Goal: Task Accomplishment & Management: Use online tool/utility

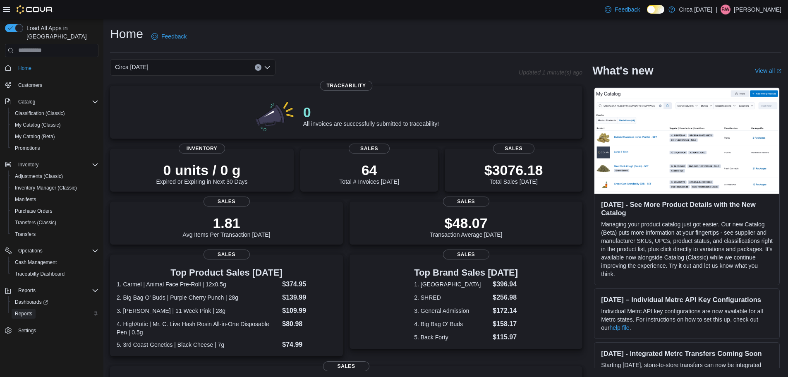
click at [29, 309] on span "Reports" at bounding box center [23, 314] width 17 height 10
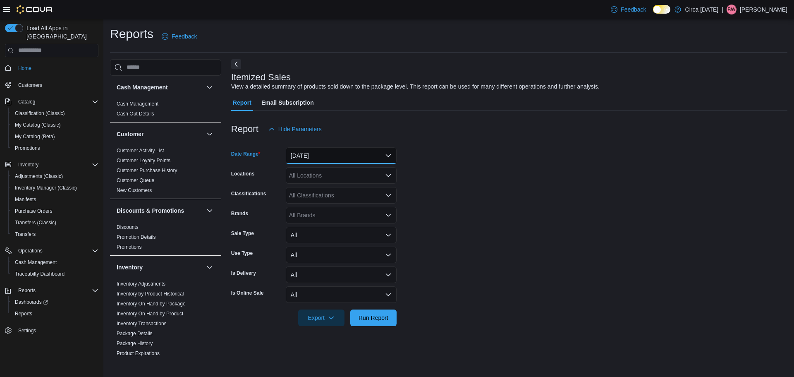
click at [306, 155] on button "[DATE]" at bounding box center [341, 155] width 111 height 17
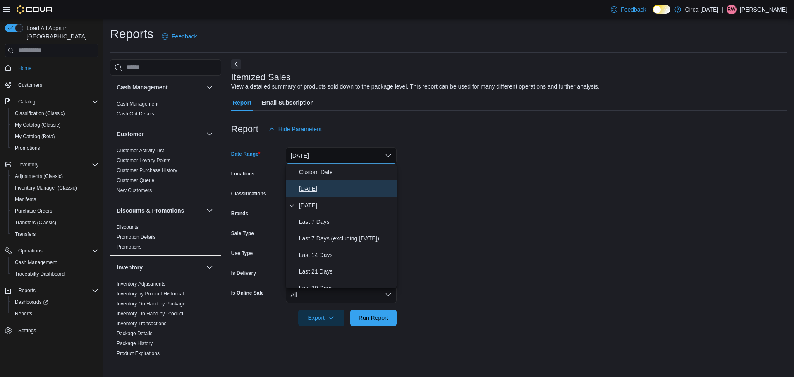
click at [311, 185] on span "[DATE]" at bounding box center [346, 189] width 94 height 10
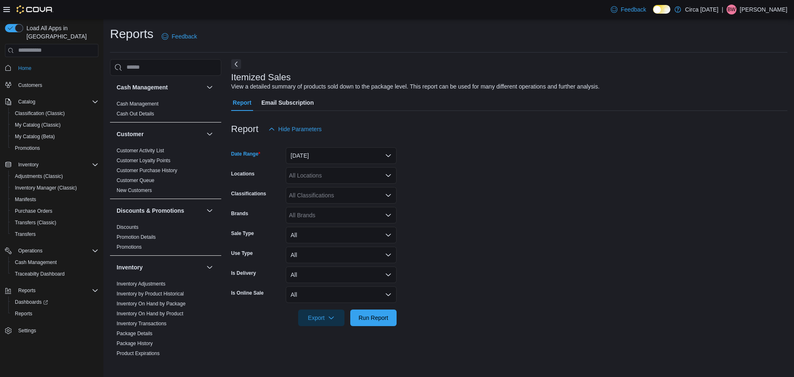
click at [320, 179] on div "All Locations" at bounding box center [341, 175] width 111 height 17
click at [324, 198] on span "Circa [DATE]" at bounding box center [320, 201] width 33 height 8
click at [475, 168] on form "Date Range [DATE] Locations Circa [DATE] Combo box. Selected. Circa [DATE]. Pre…" at bounding box center [509, 231] width 556 height 189
click at [325, 198] on div "All Classifications" at bounding box center [341, 195] width 111 height 17
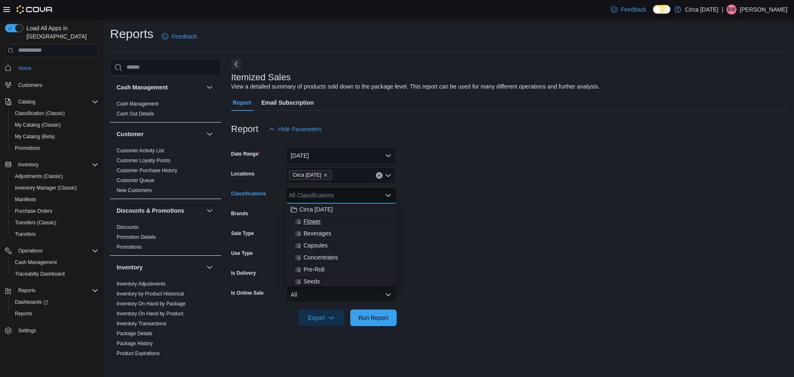
click at [309, 224] on span "Flower" at bounding box center [312, 221] width 17 height 8
click at [309, 224] on span "Beverages" at bounding box center [318, 221] width 28 height 8
click at [309, 224] on span "Capsules" at bounding box center [316, 221] width 24 height 8
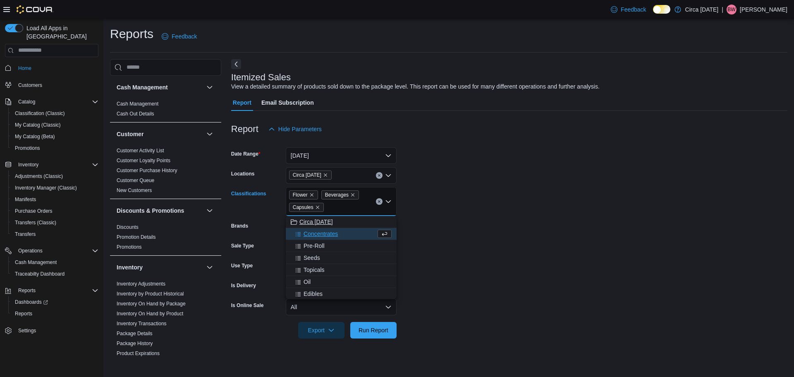
click at [311, 226] on button "Circa [DATE]" at bounding box center [341, 222] width 111 height 12
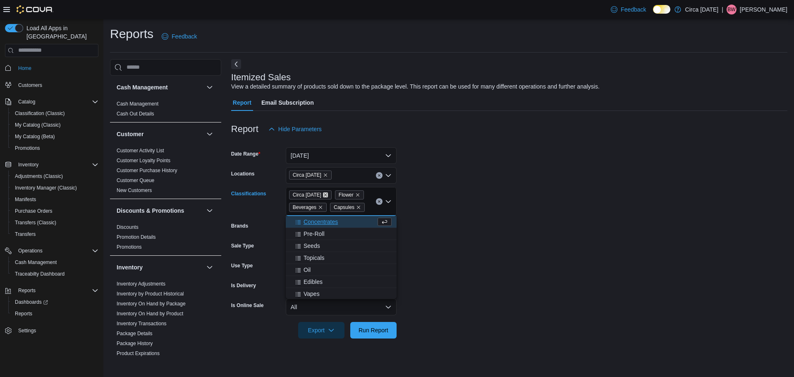
click at [323, 194] on icon "Remove Circa 1818 from selection in this group" at bounding box center [325, 194] width 5 height 5
click at [331, 233] on span "Concentrates" at bounding box center [321, 234] width 34 height 8
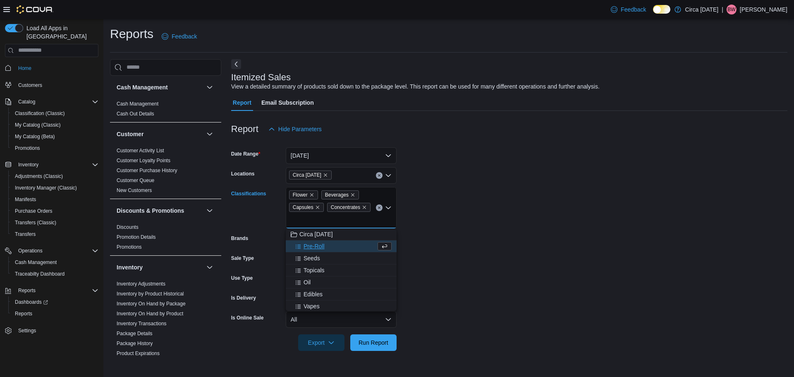
click at [320, 245] on span "Pre-Roll" at bounding box center [314, 246] width 21 height 8
click at [314, 244] on span "Seeds" at bounding box center [312, 246] width 17 height 8
click at [316, 249] on span "Topicals" at bounding box center [314, 246] width 21 height 8
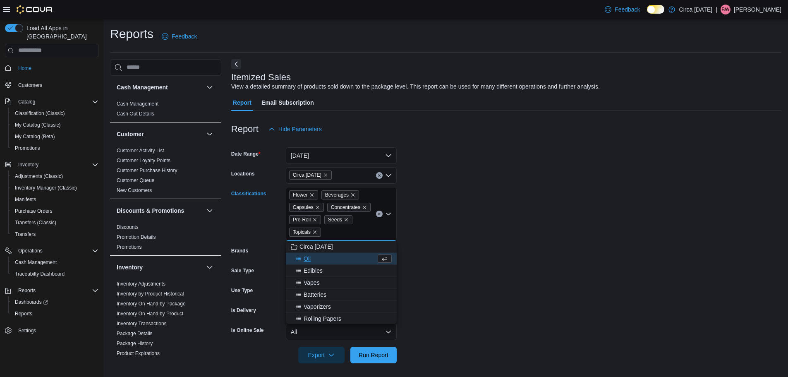
click at [307, 258] on span "Oil" at bounding box center [307, 258] width 7 height 8
click at [308, 259] on span "Edibles" at bounding box center [313, 258] width 19 height 8
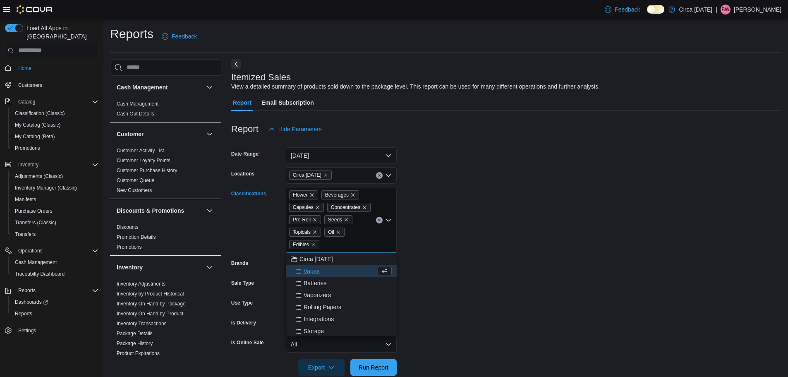
click at [517, 228] on form "Date Range [DATE] Locations Circa [DATE] Classifications Flower Beverages Capsu…" at bounding box center [506, 256] width 550 height 238
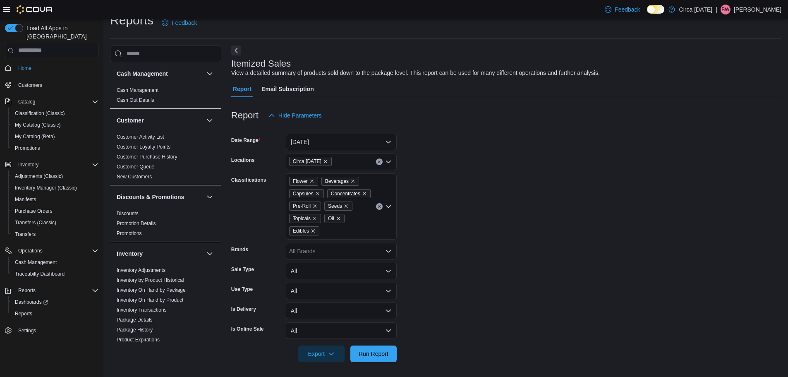
scroll to position [15, 0]
click at [369, 355] on span "Run Report" at bounding box center [374, 351] width 30 height 8
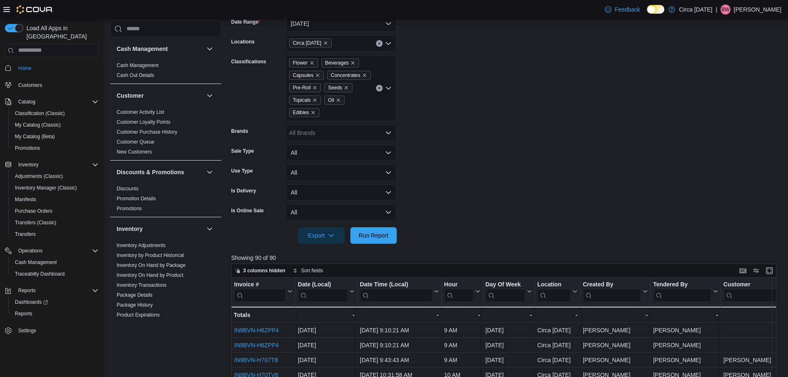
scroll to position [78, 0]
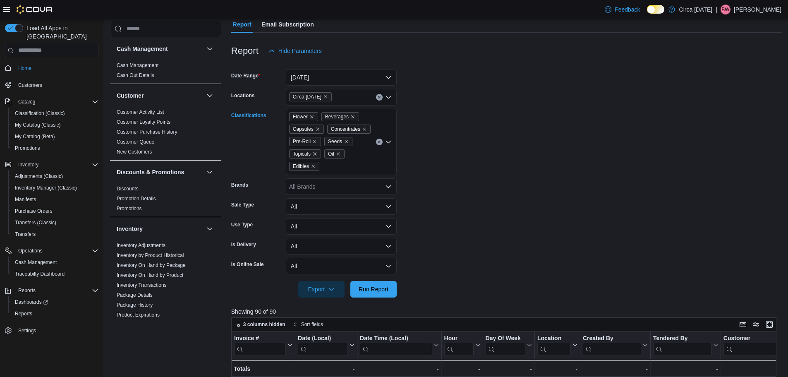
click at [373, 165] on div "Flower Beverages Capsules Concentrates Pre-Roll Seeds Topicals Oil Edibles" at bounding box center [341, 142] width 111 height 66
click at [521, 161] on form "Date Range [DATE] Locations Circa [DATE] Classifications Flower Beverages Capsu…" at bounding box center [506, 178] width 551 height 238
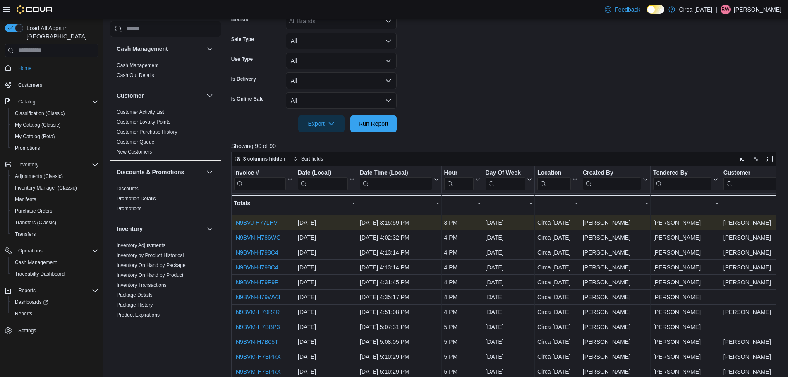
scroll to position [521, 0]
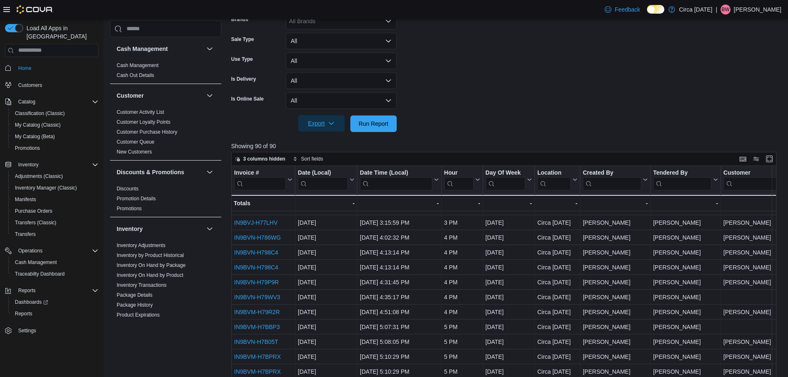
click at [327, 129] on span "Export" at bounding box center [321, 123] width 36 height 17
click at [319, 142] on span "Export to Excel" at bounding box center [322, 140] width 37 height 7
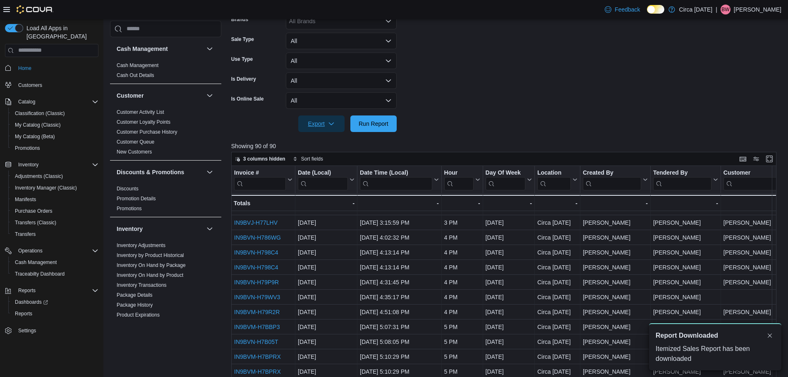
scroll to position [0, 0]
